Goal: Transaction & Acquisition: Subscribe to service/newsletter

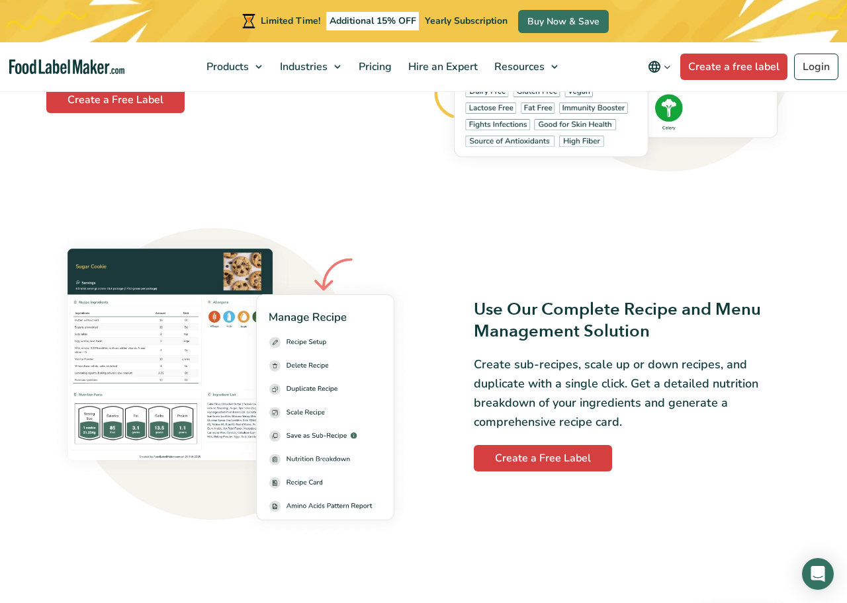
scroll to position [1433, 0]
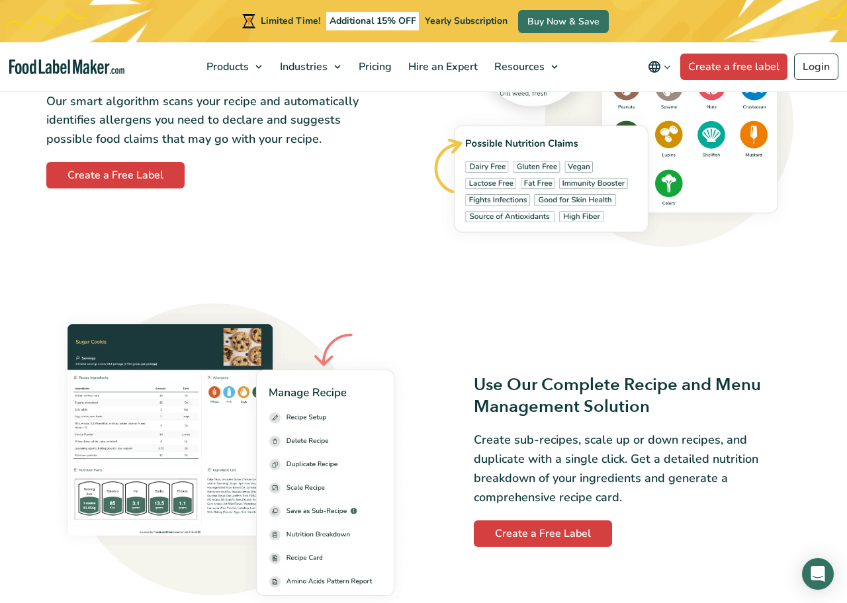
click at [517, 205] on img at bounding box center [615, 112] width 369 height 288
click at [516, 204] on img at bounding box center [615, 112] width 369 height 288
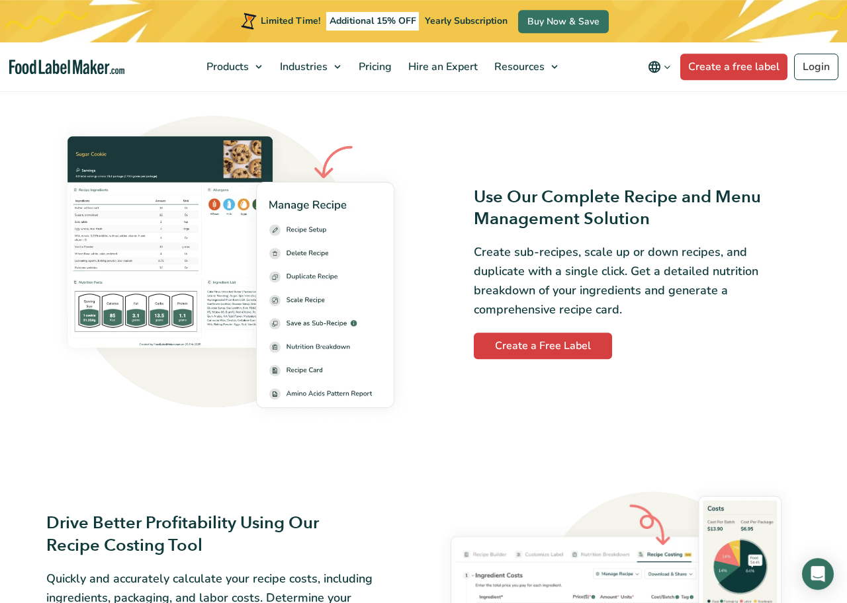
scroll to position [1659, 0]
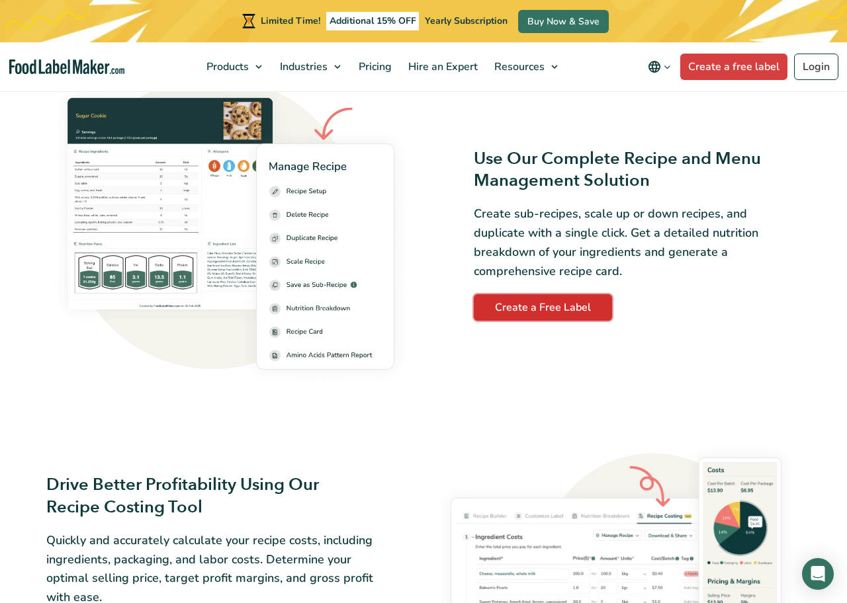
click at [570, 298] on link "Create a Free Label" at bounding box center [543, 307] width 138 height 26
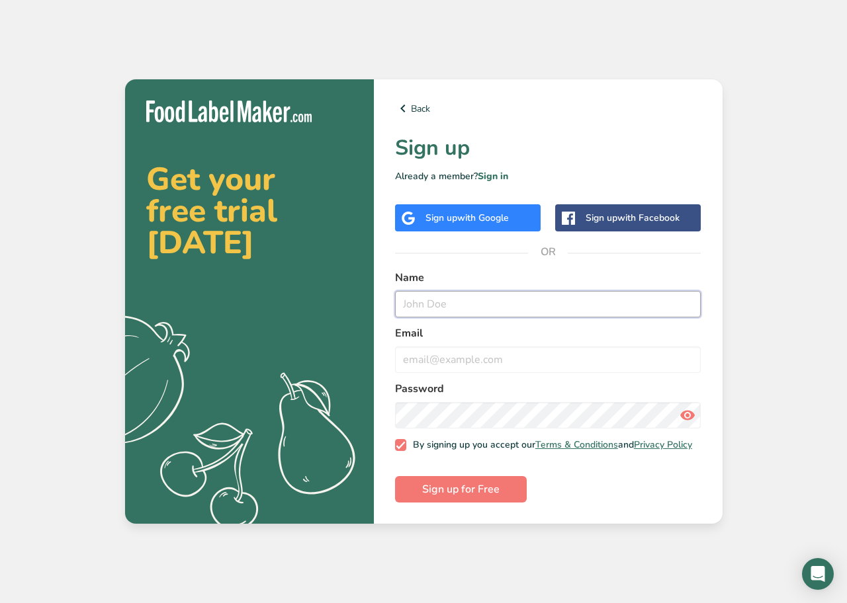
click at [437, 310] on input "text" at bounding box center [548, 304] width 306 height 26
click at [422, 360] on input "email" at bounding box center [548, 360] width 306 height 26
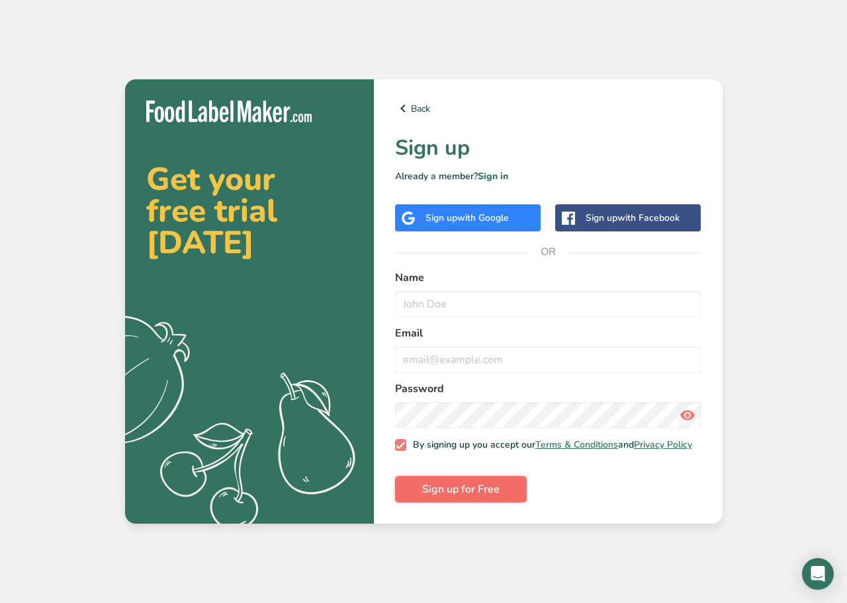
click at [452, 497] on span "Sign up for Free" at bounding box center [460, 490] width 77 height 16
